Goal: Transaction & Acquisition: Purchase product/service

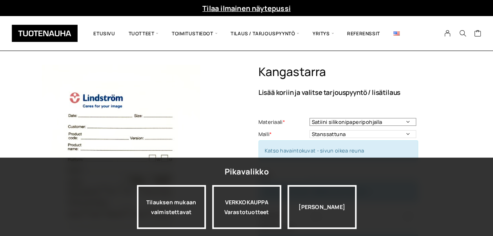
click at [409, 120] on select "Satiini silikonipaperipohjalla" at bounding box center [362, 122] width 107 height 8
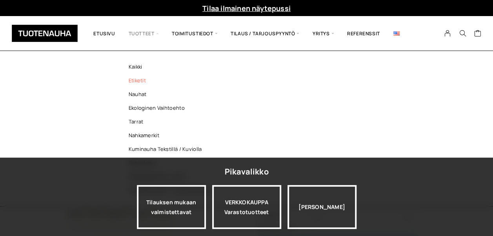
click at [139, 82] on link "Etiketit" at bounding box center [173, 81] width 114 height 14
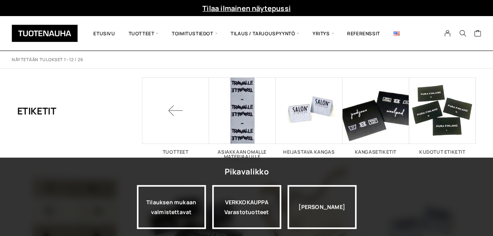
click at [109, 111] on div "Etiketit Tuotteet Asiakkaan omalle materiaalille 1 Heijastava kangas 1 Kangaset…" at bounding box center [246, 118] width 459 height 99
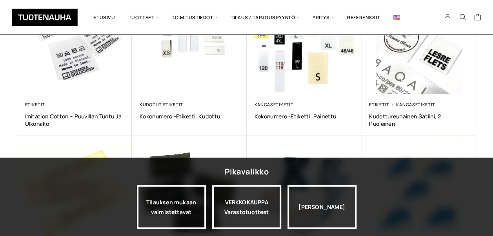
scroll to position [353, 0]
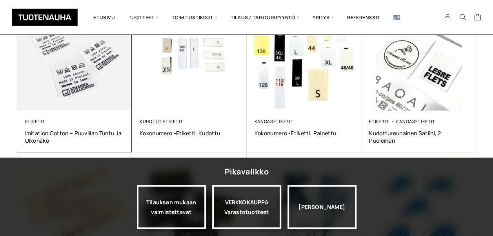
click at [69, 85] on img at bounding box center [74, 53] width 115 height 115
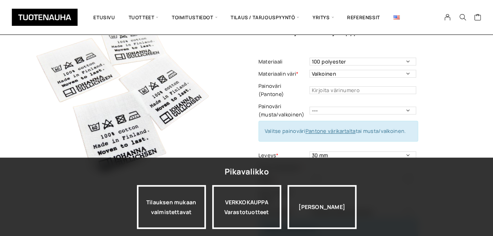
scroll to position [78, 0]
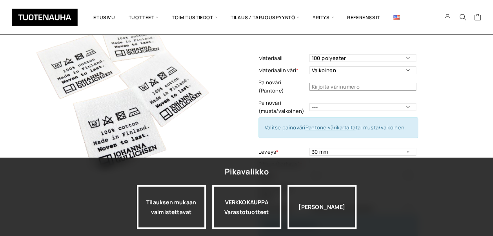
click at [335, 85] on input "text" at bounding box center [362, 87] width 107 height 8
click at [318, 103] on select "--- Musta Valkoinen" at bounding box center [362, 107] width 107 height 8
select select "musta"
click at [309, 103] on select "--- Musta Valkoinen" at bounding box center [362, 107] width 107 height 8
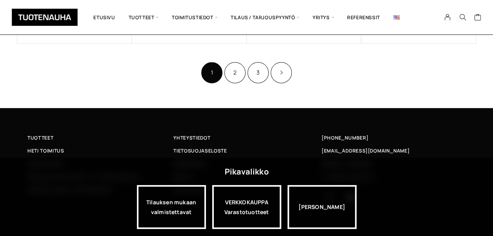
scroll to position [645, 0]
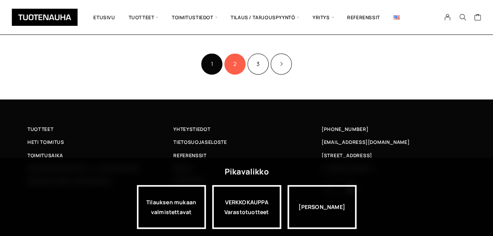
click at [236, 66] on link "2" at bounding box center [234, 63] width 21 height 21
